Goal: Task Accomplishment & Management: Manage account settings

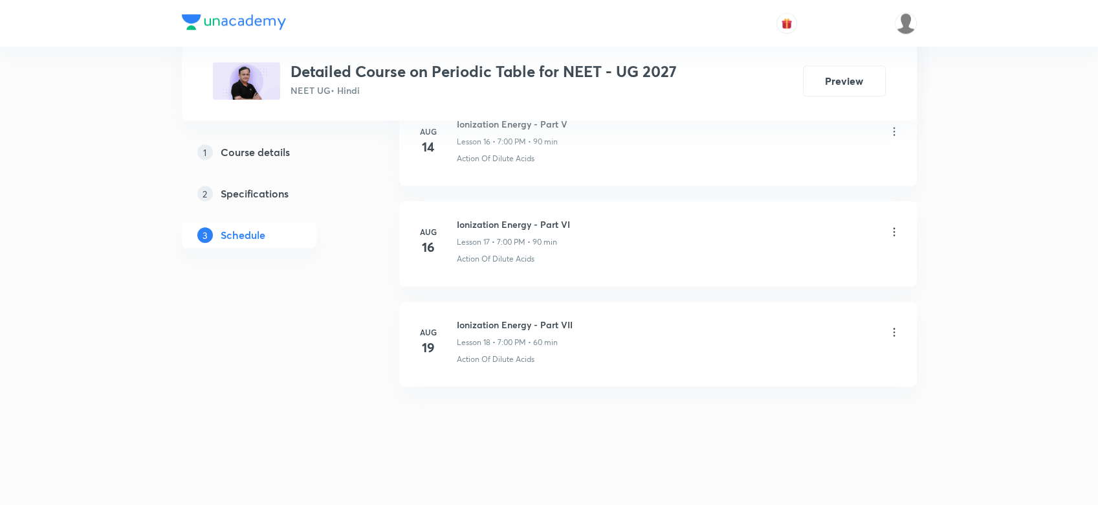
scroll to position [2271, 0]
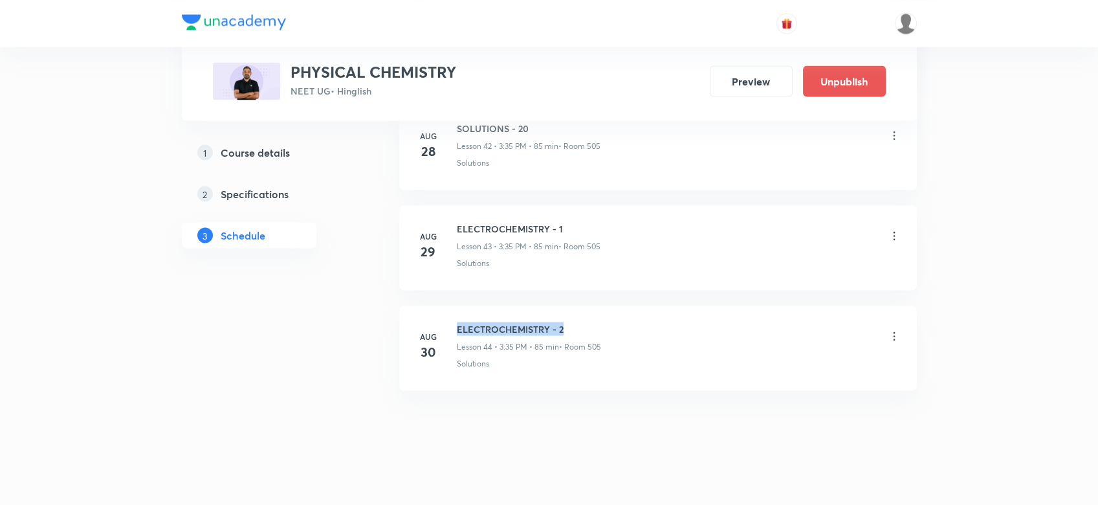
drag, startPoint x: 456, startPoint y: 300, endPoint x: 655, endPoint y: 309, distance: 199.4
click at [655, 309] on li "[DATE] ELECTROCHEMISTRY - 2 Lesson 44 • 3:35 PM • 85 min • Room 505 Solutions" at bounding box center [657, 347] width 517 height 85
copy h6 "ELECTROCHEMISTRY - 2"
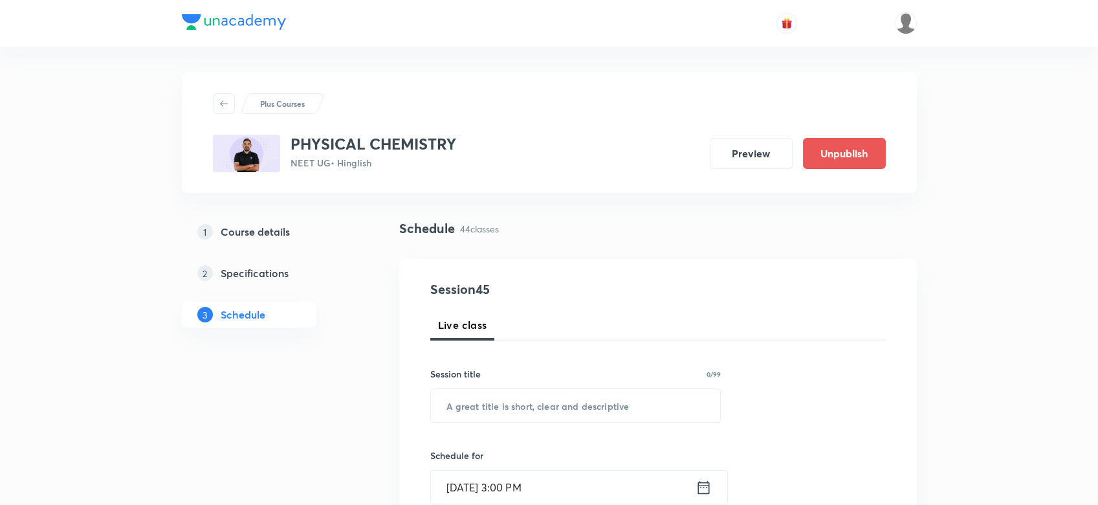
scroll to position [155, 0]
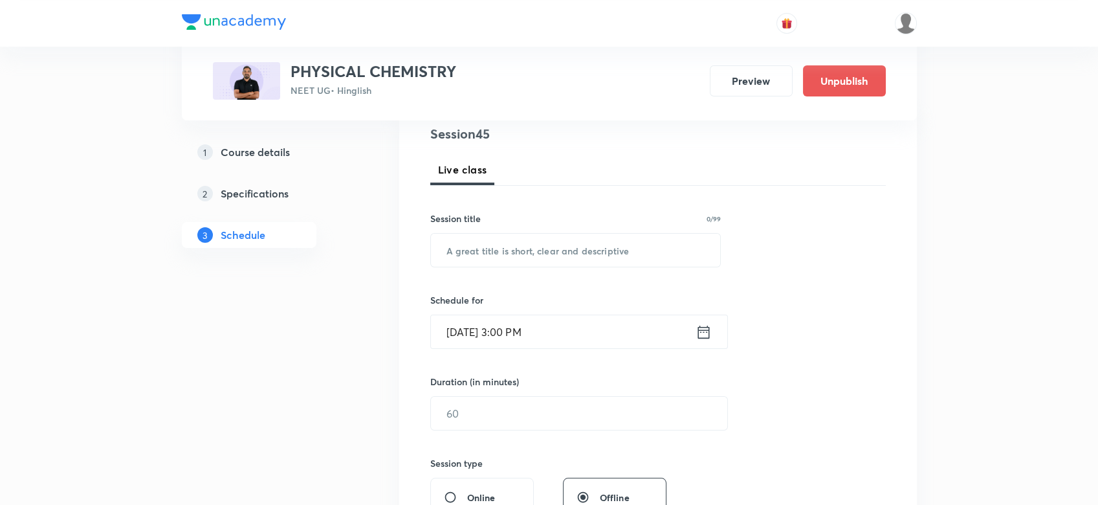
click at [539, 231] on div "Session title 0/99 ​" at bounding box center [575, 240] width 291 height 56
paste input "ELECTROCHEMISTRY - 2"
click at [528, 253] on input "ELECTROCHEMISTRY - 2" at bounding box center [576, 250] width 290 height 33
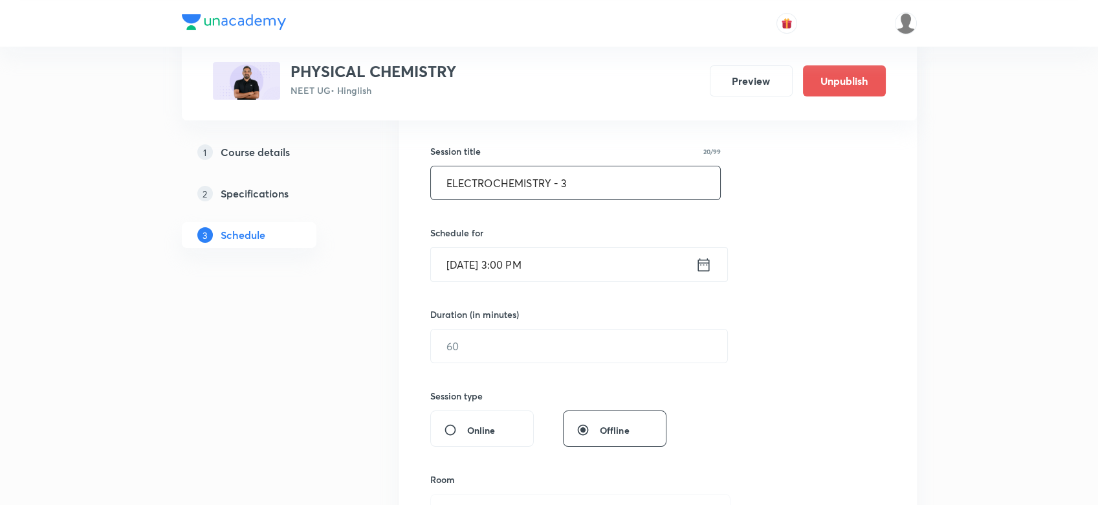
scroll to position [224, 0]
type input "ELECTROCHEMISTRY - 2A"
click at [699, 271] on icon at bounding box center [703, 263] width 16 height 18
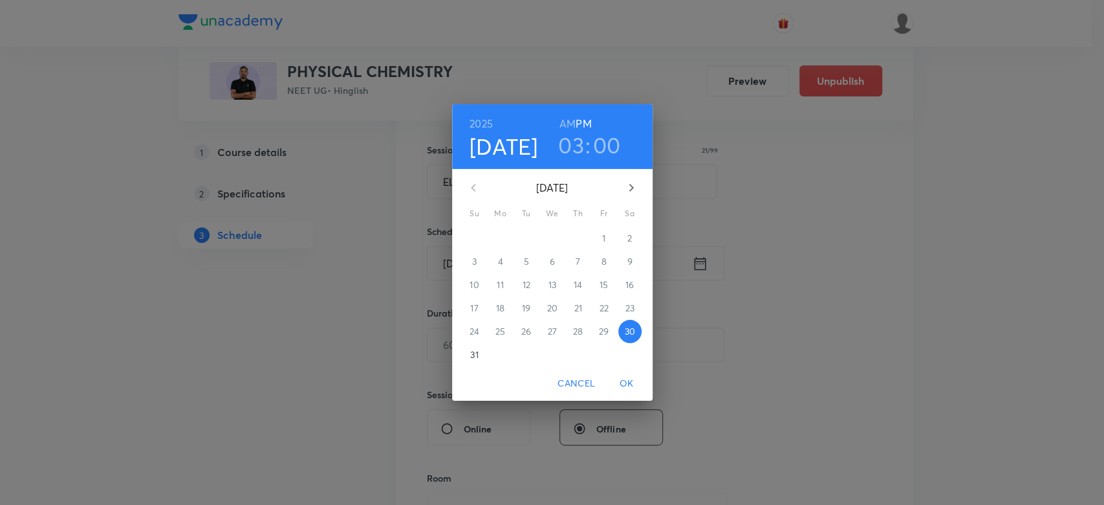
click at [471, 358] on p "31" at bounding box center [474, 354] width 8 height 13
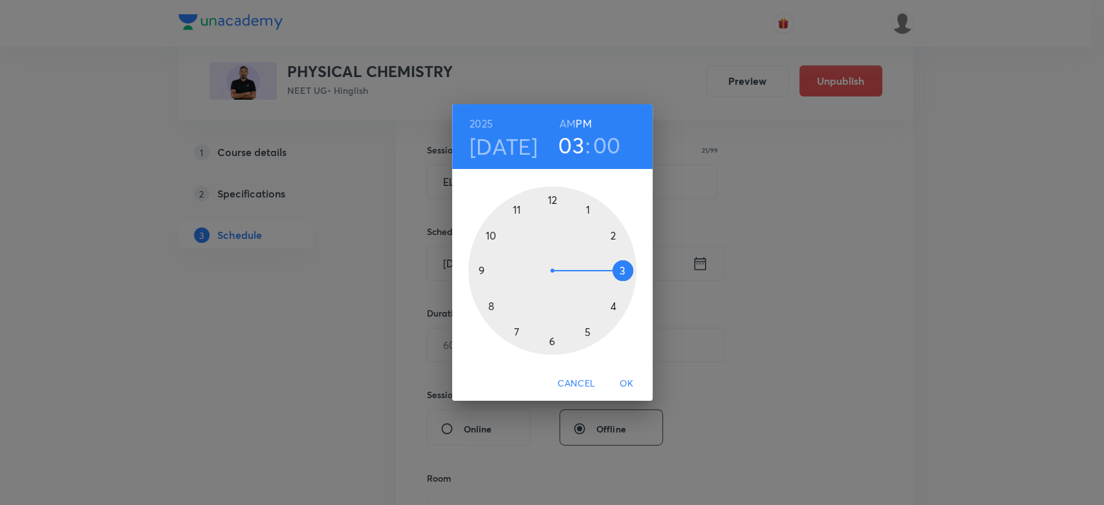
click at [567, 115] on h6 "AM" at bounding box center [568, 123] width 16 height 18
click at [494, 228] on div at bounding box center [552, 270] width 168 height 168
click at [631, 384] on span "OK" at bounding box center [626, 383] width 31 height 16
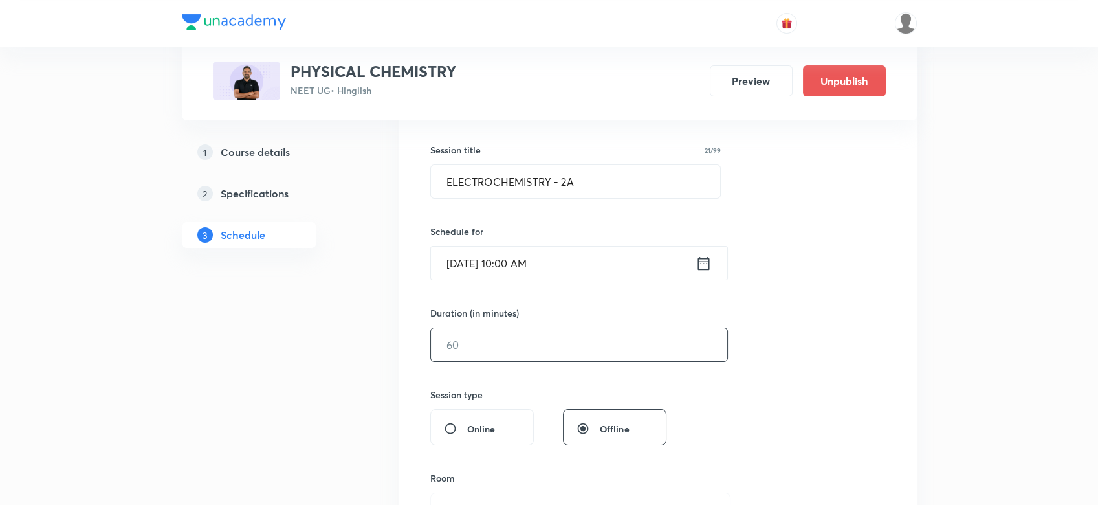
click at [521, 349] on input "text" at bounding box center [579, 344] width 296 height 33
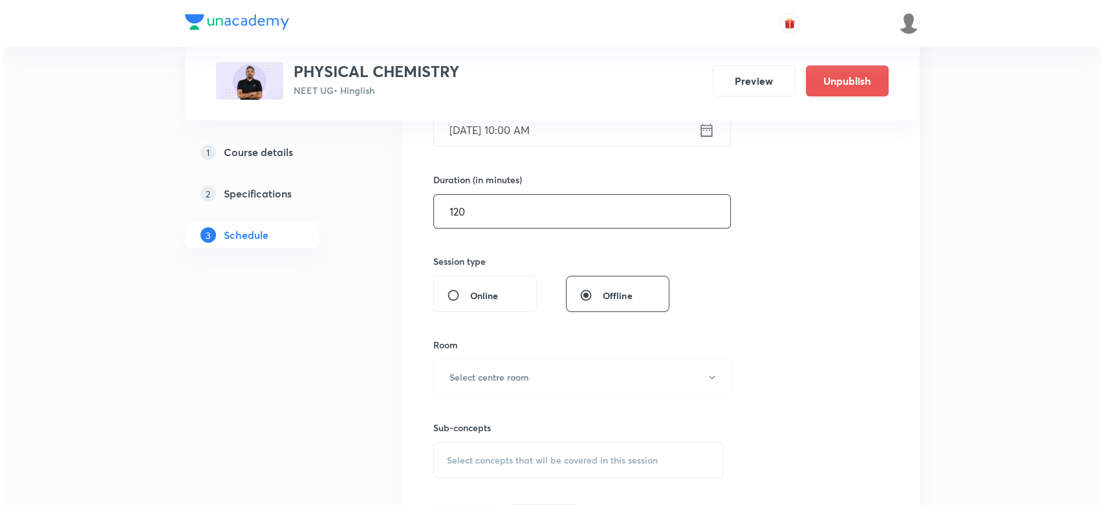
scroll to position [373, 0]
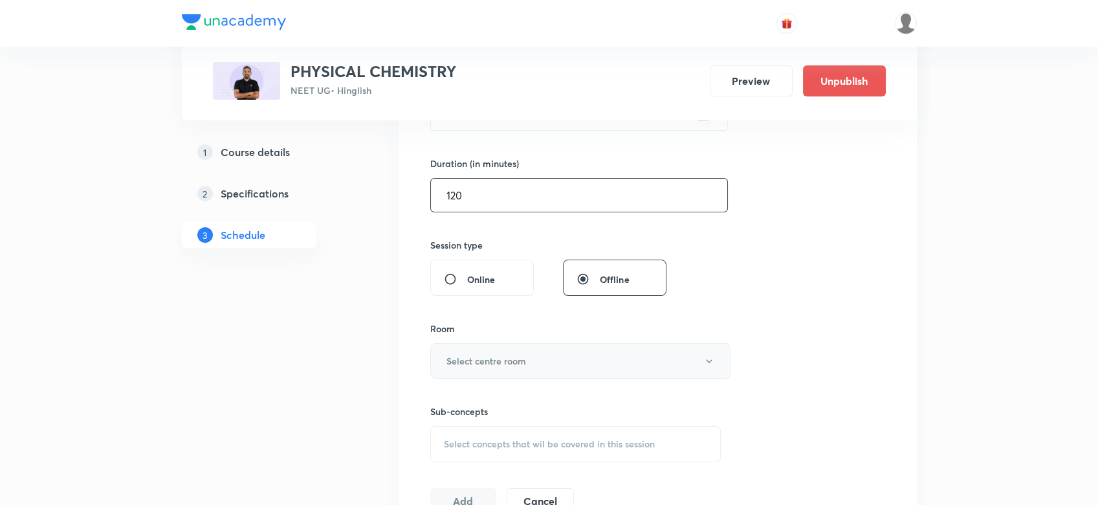
type input "120"
click at [436, 368] on button "Select centre room" at bounding box center [580, 361] width 300 height 36
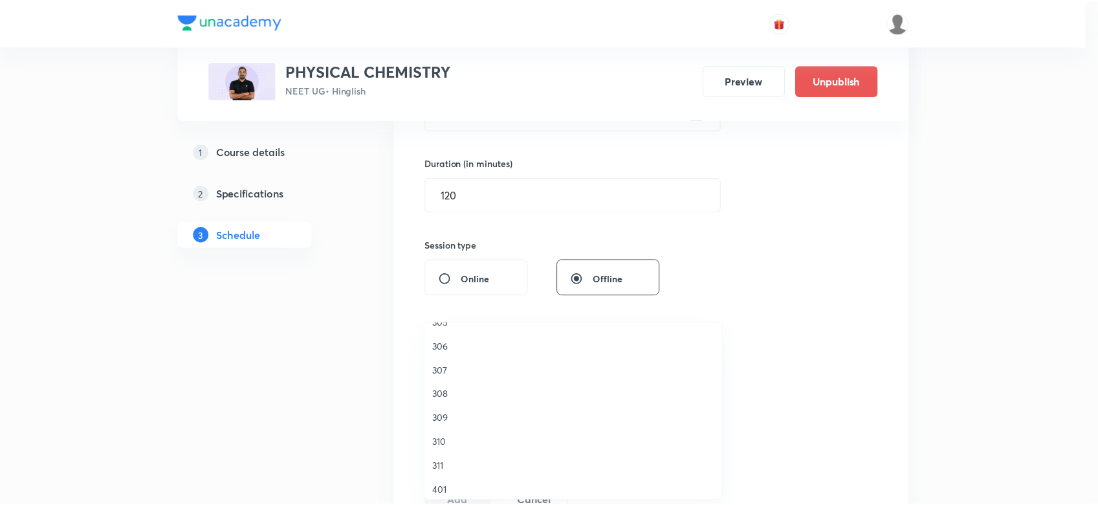
scroll to position [100, 0]
click at [437, 360] on span "306" at bounding box center [576, 360] width 283 height 14
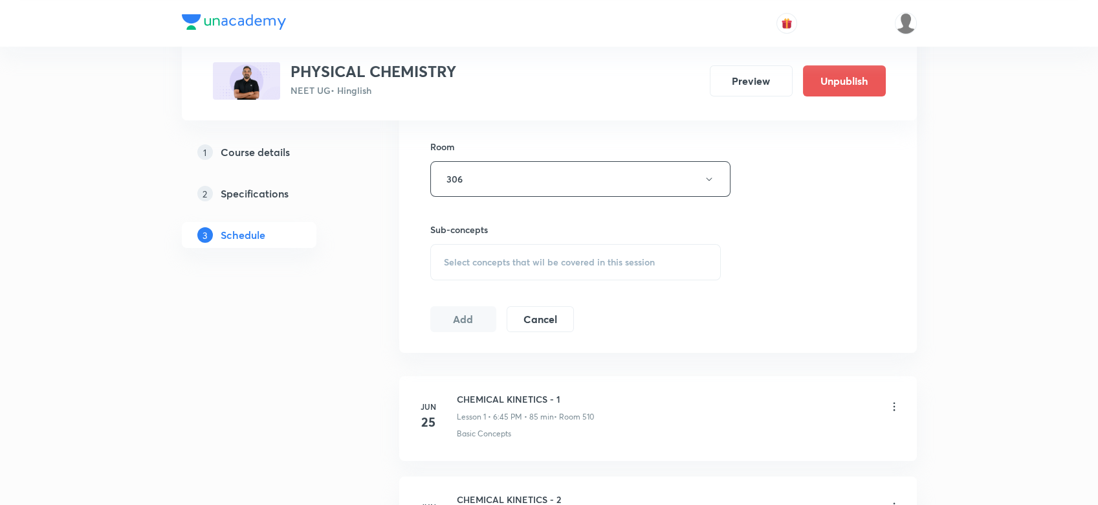
scroll to position [558, 0]
click at [489, 254] on span "Select concepts that wil be covered in this session" at bounding box center [549, 259] width 211 height 10
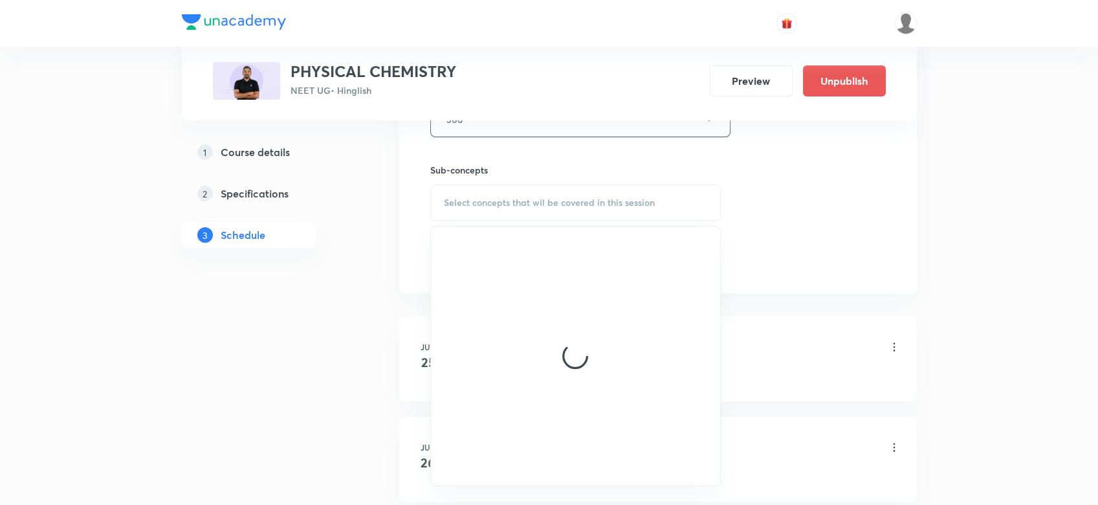
scroll to position [618, 0]
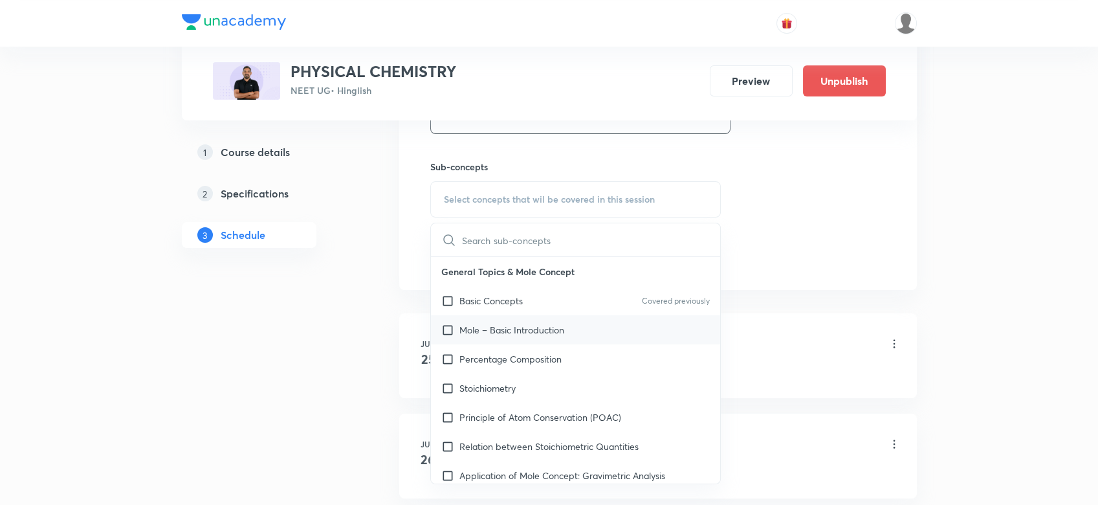
click at [491, 339] on div "Mole – Basic Introduction" at bounding box center [576, 329] width 290 height 29
checkbox input "true"
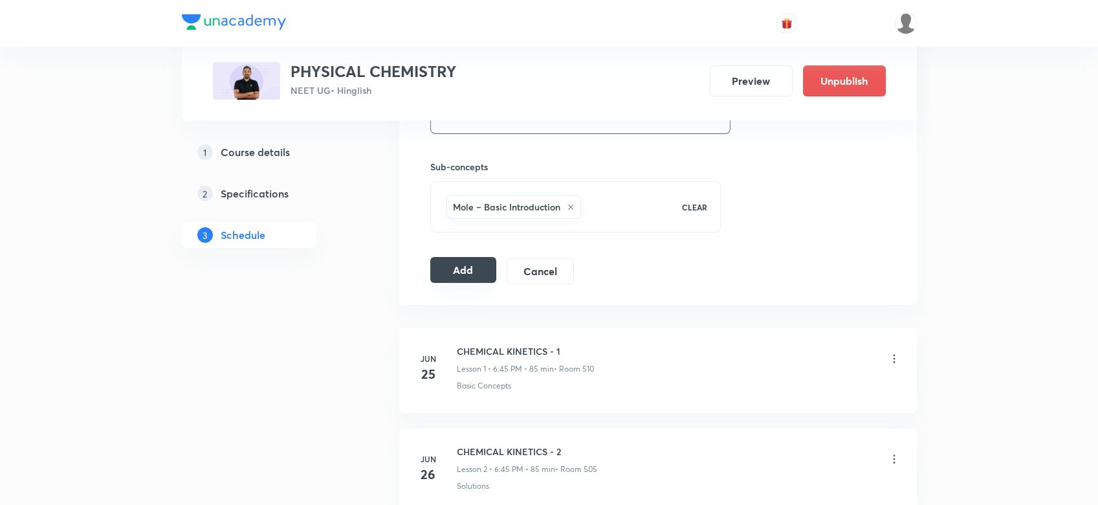
click at [482, 265] on button "Add" at bounding box center [463, 270] width 67 height 26
click at [248, 146] on h5 "Course details" at bounding box center [255, 152] width 69 height 16
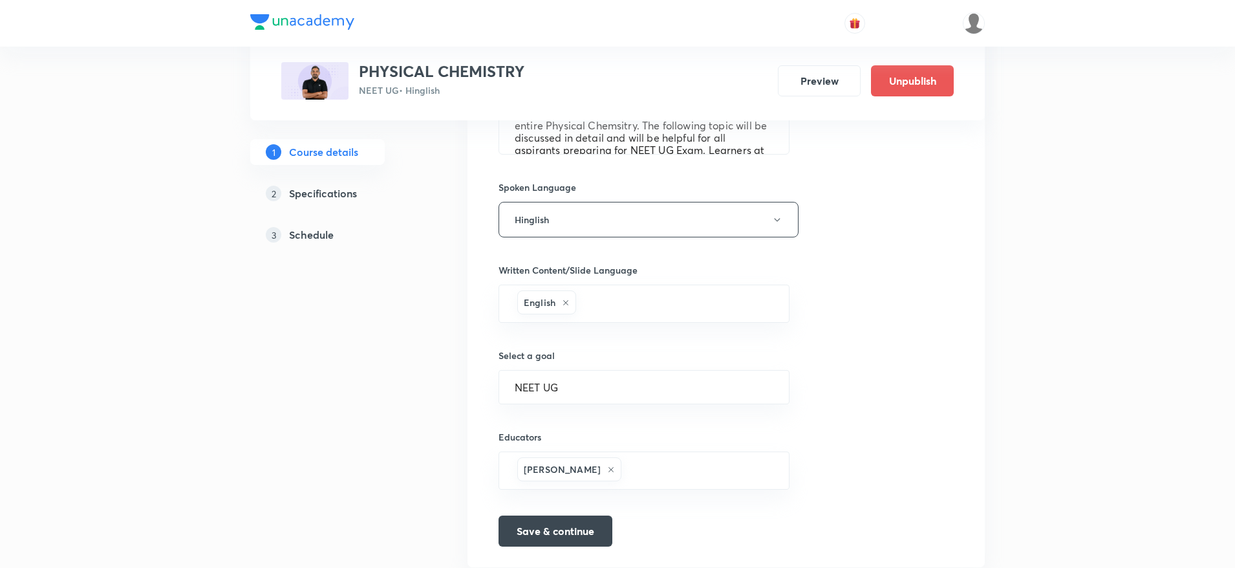
scroll to position [713, 0]
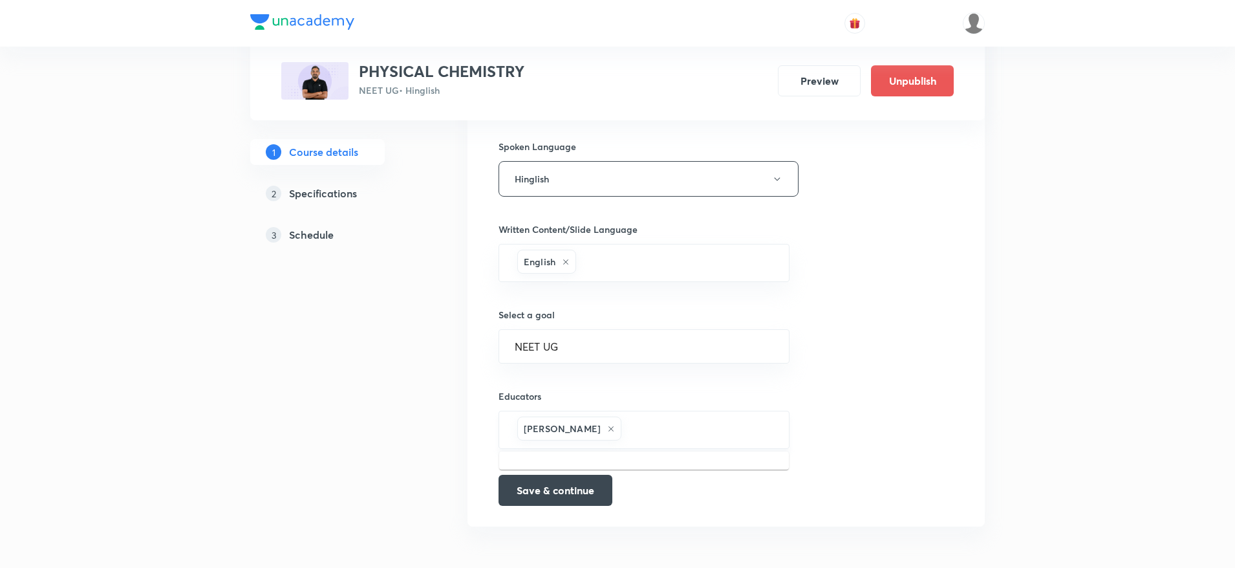
click at [638, 420] on input "text" at bounding box center [698, 430] width 149 height 24
paste input "unacademy-user-DE0EUSO1QBKA"
type input "unacademy-user-DE0EUSO1QBKA"
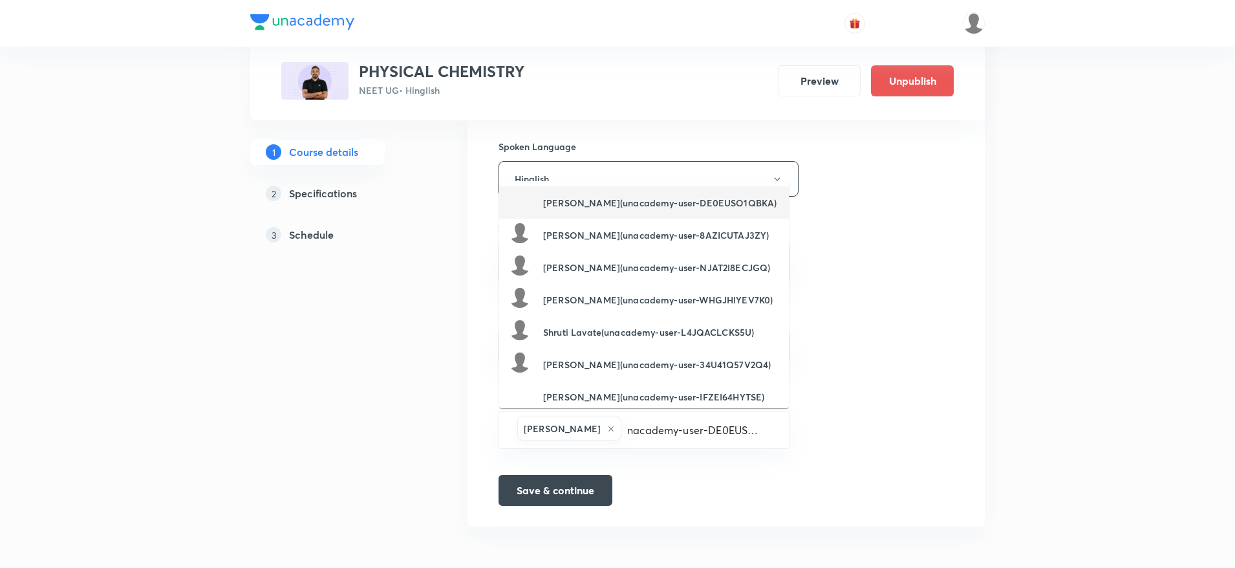
click at [554, 210] on div "[PERSON_NAME](unacademy-user-DE0EUSO1QBKA)" at bounding box center [643, 202] width 267 height 25
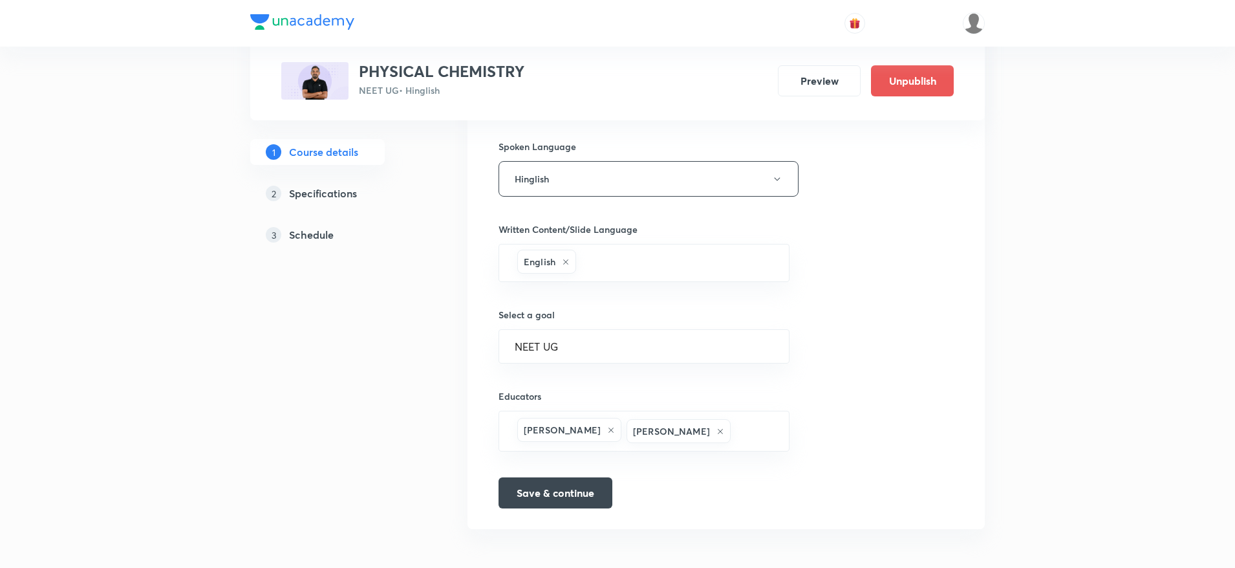
click at [554, 504] on div "Course title 18/80 PHYSICAL CHEMISTRY ​ Educator type Unacademy educator Course…" at bounding box center [726, 17] width 517 height 1023
click at [541, 494] on button "Save & continue" at bounding box center [556, 491] width 114 height 31
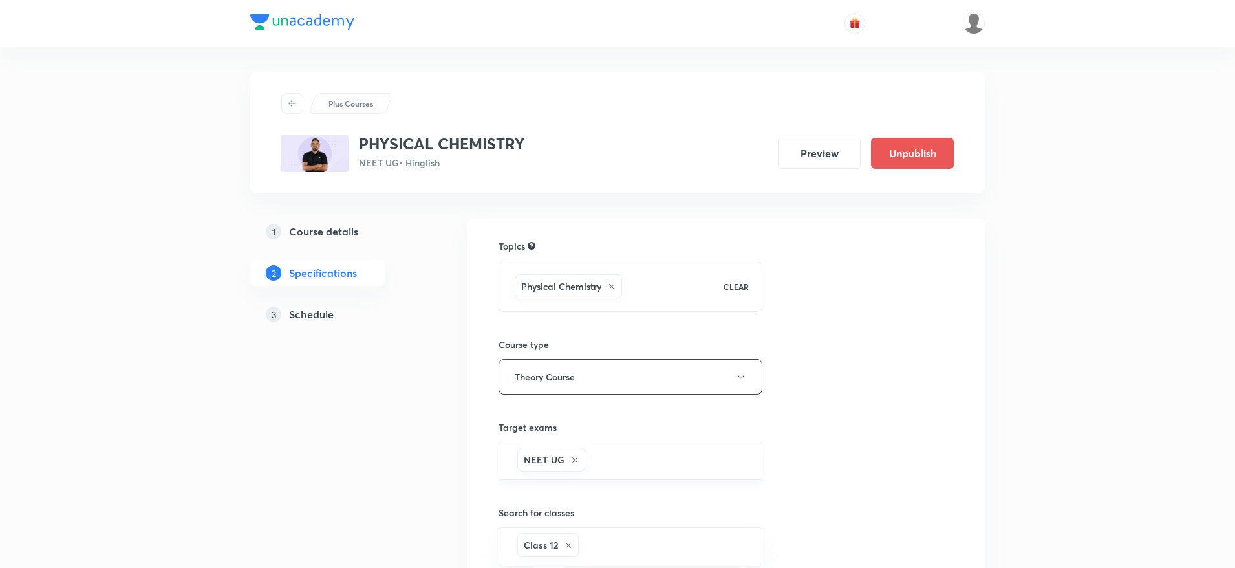
scroll to position [265, 0]
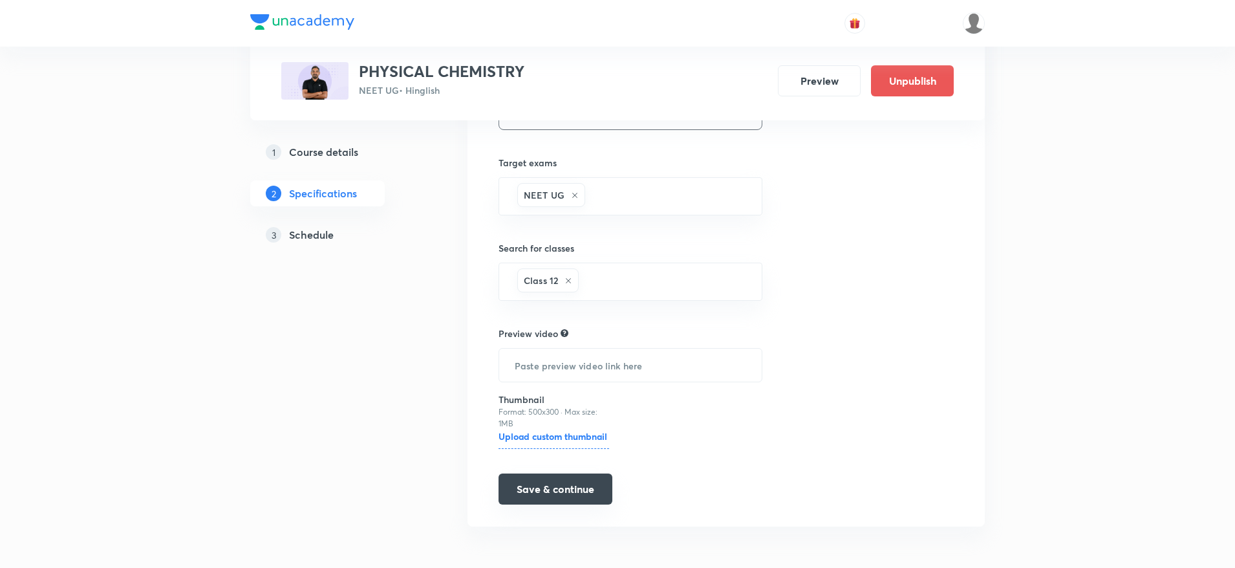
click at [525, 492] on button "Save & continue" at bounding box center [556, 488] width 114 height 31
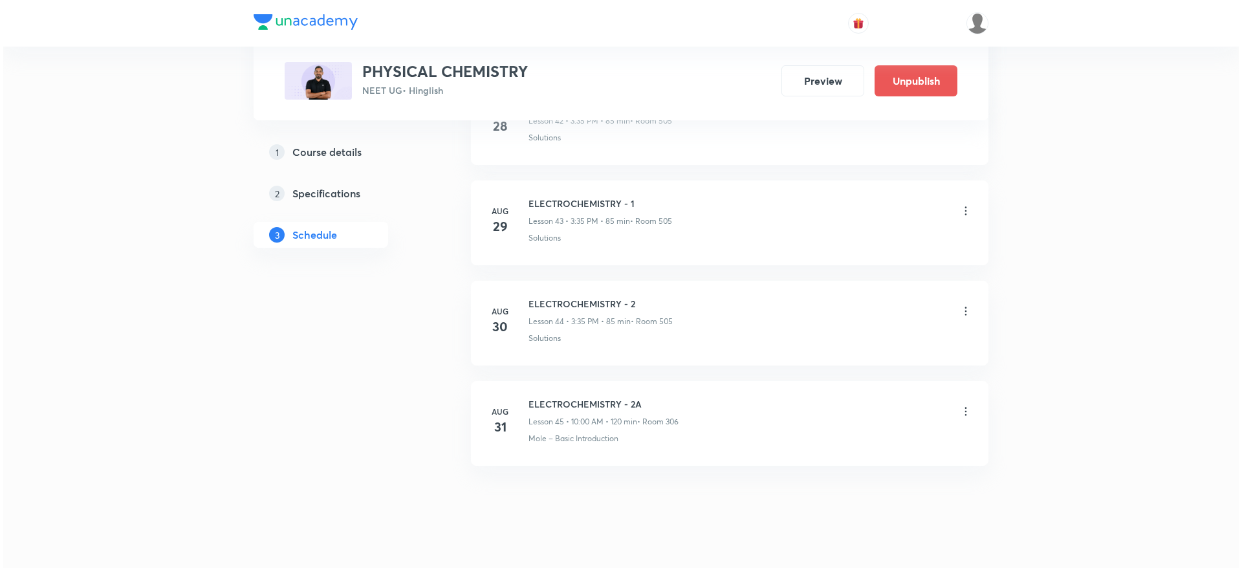
scroll to position [5064, 0]
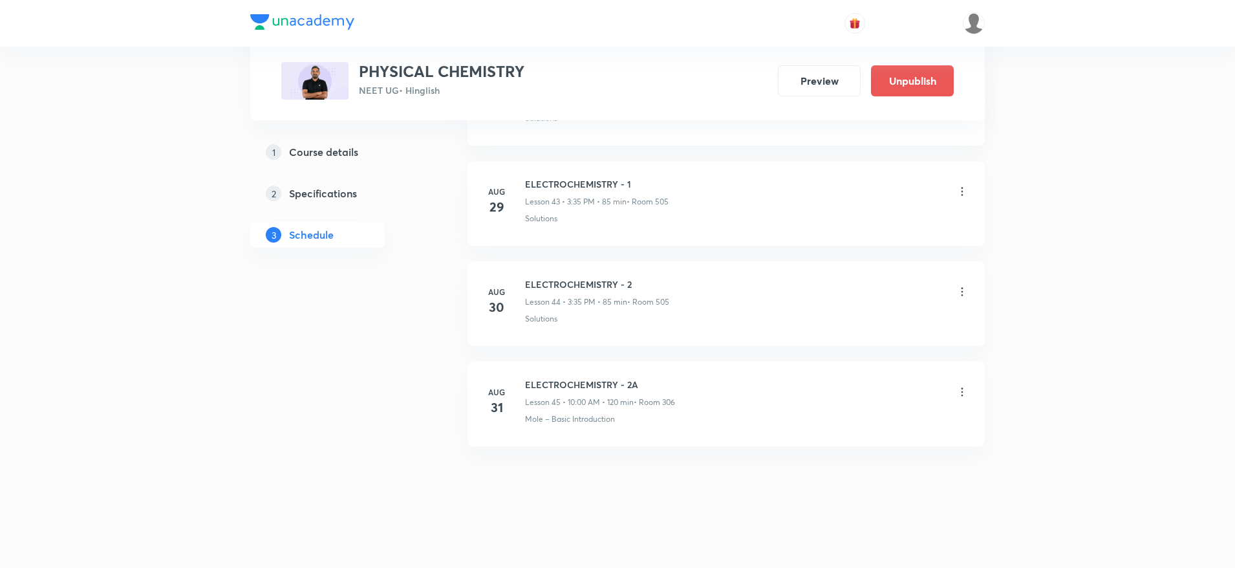
click at [969, 393] on li "[DATE] ELECTROCHEMISTRY - 2A Lesson 45 • 10:00 AM • 120 min • Room 306 Mole – B…" at bounding box center [726, 404] width 517 height 85
click at [963, 393] on icon at bounding box center [962, 392] width 13 height 13
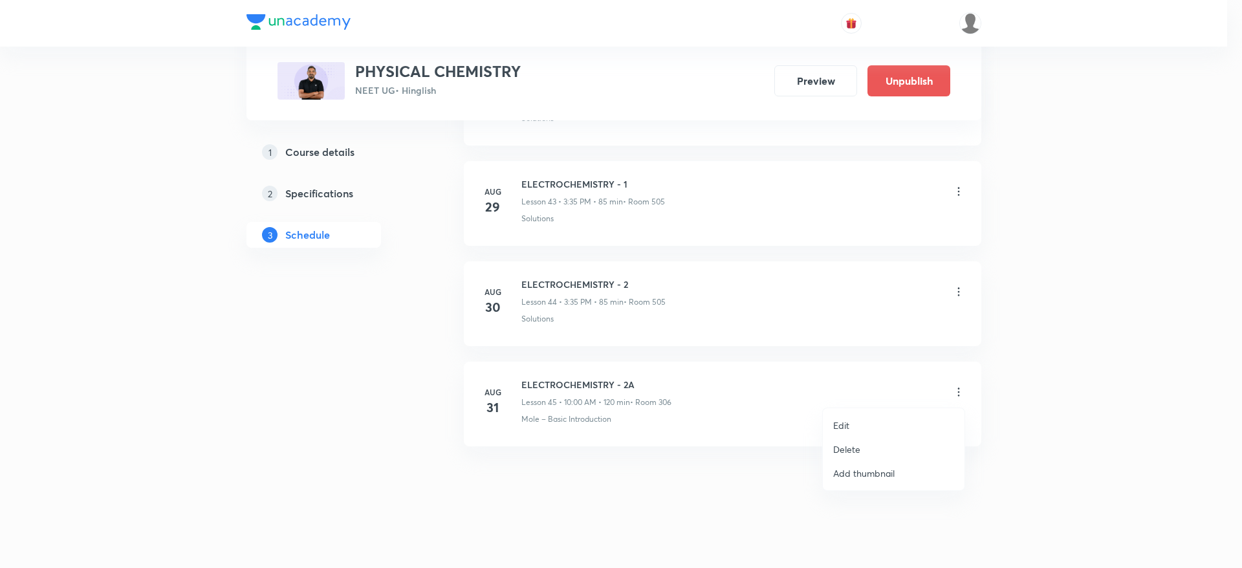
click at [834, 428] on p "Edit" at bounding box center [841, 426] width 16 height 14
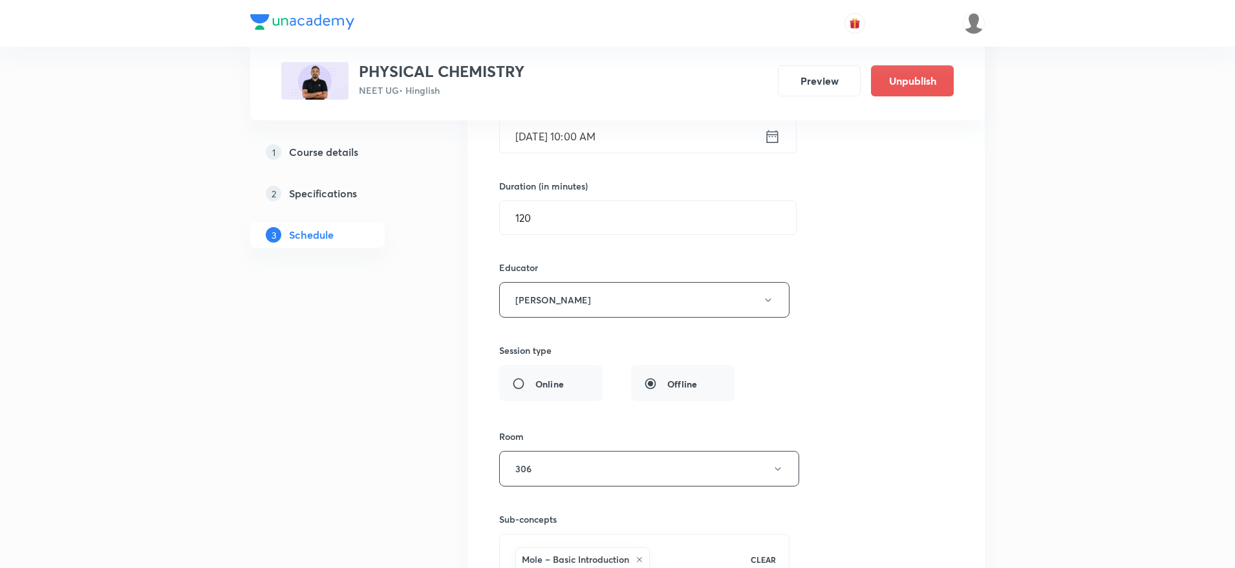
scroll to position [4721, 0]
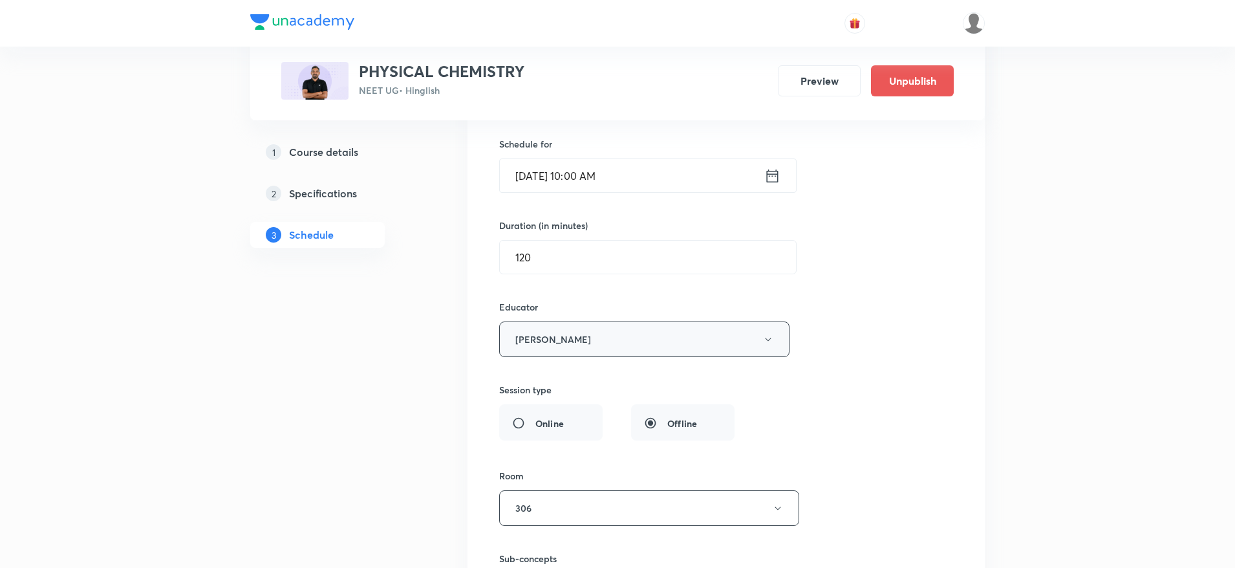
click at [567, 336] on button "[PERSON_NAME]" at bounding box center [644, 339] width 290 height 36
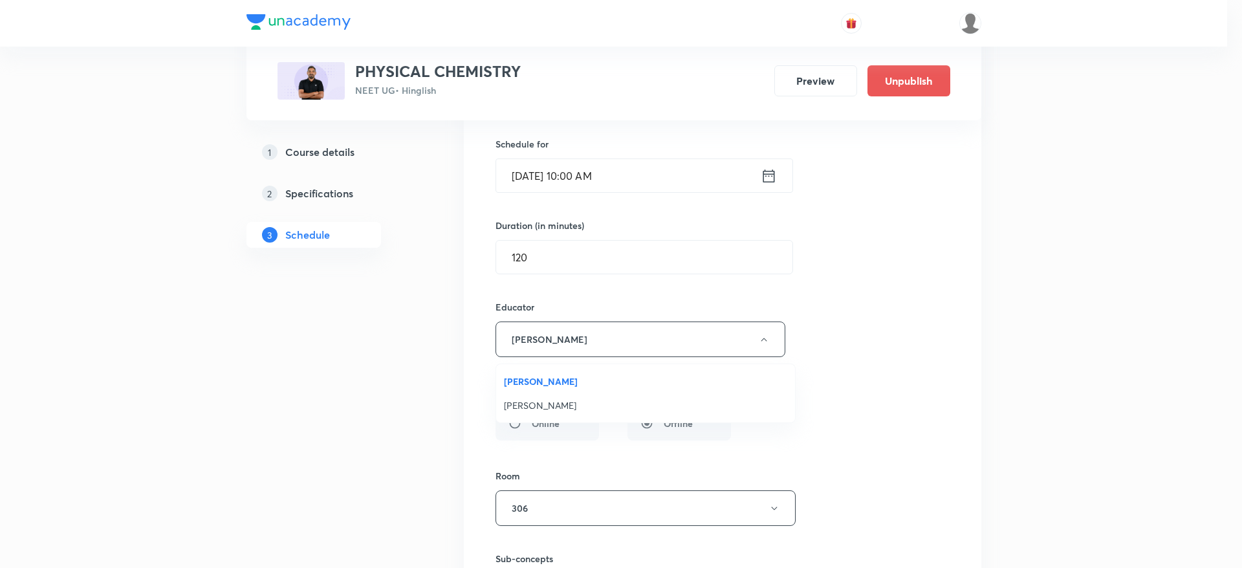
click at [534, 413] on li "[PERSON_NAME]" at bounding box center [645, 405] width 299 height 24
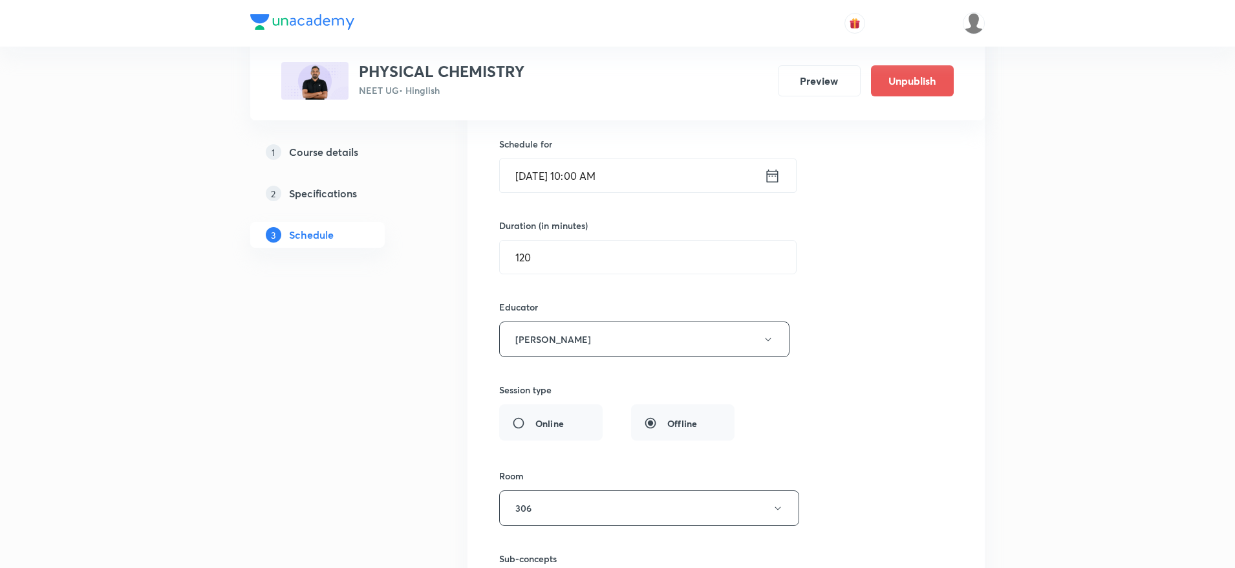
scroll to position [4967, 0]
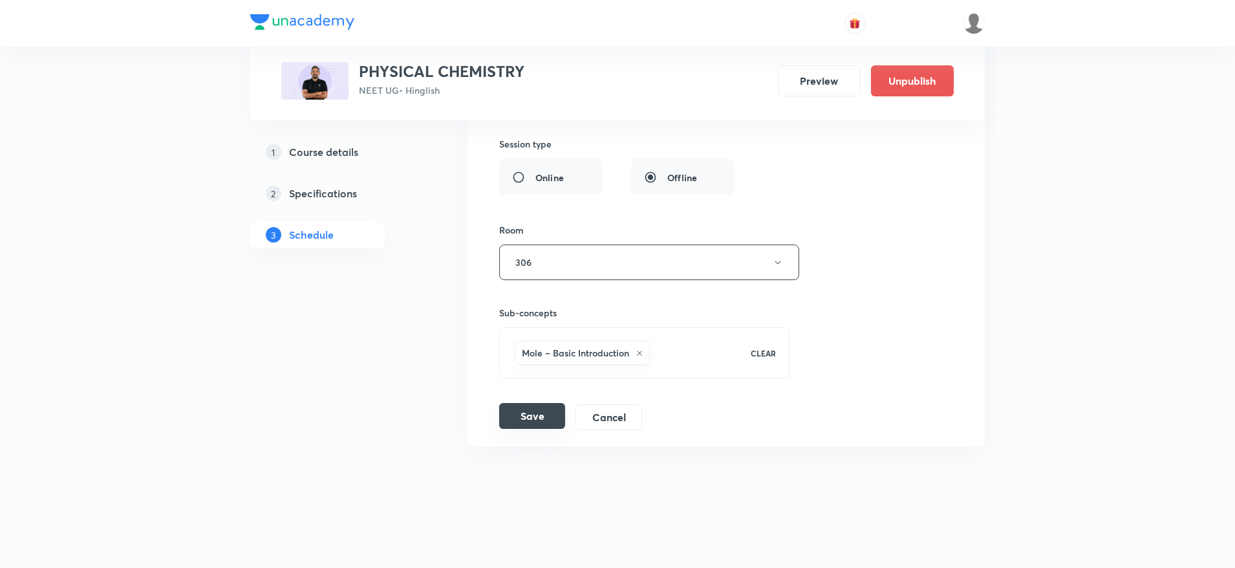
click at [525, 413] on button "Save" at bounding box center [532, 416] width 66 height 26
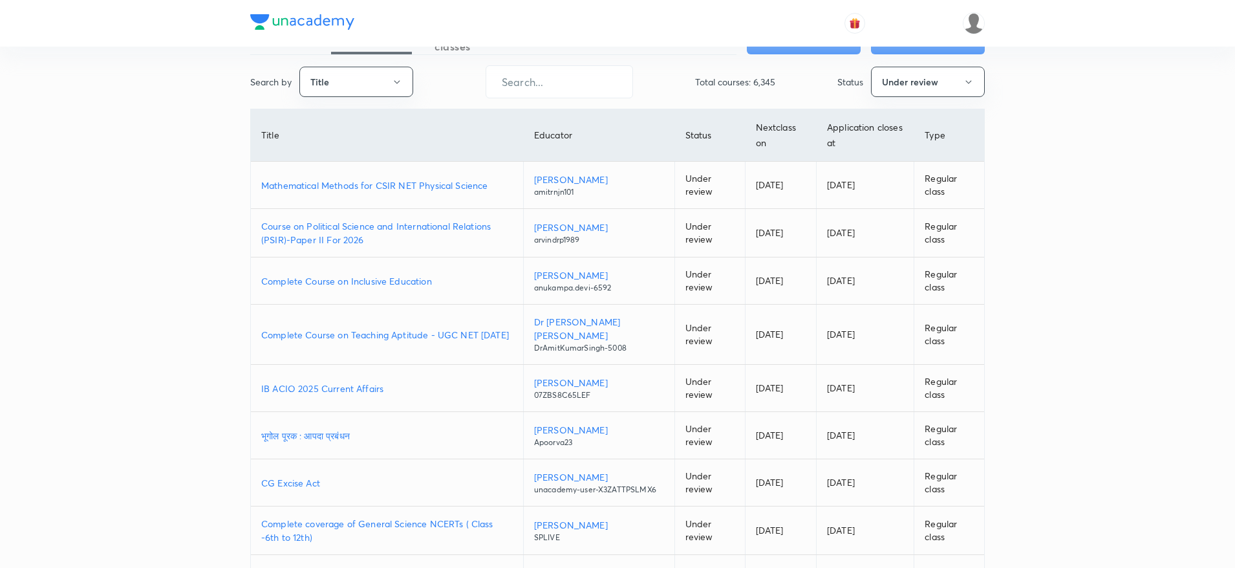
scroll to position [52, 0]
